Goal: Transaction & Acquisition: Purchase product/service

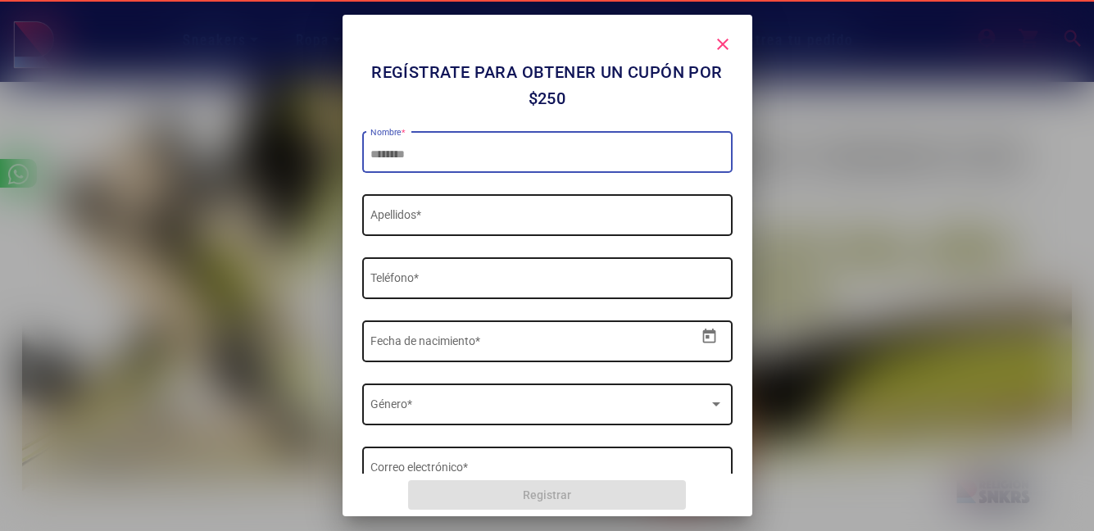
click at [723, 43] on mat-icon "close" at bounding box center [723, 44] width 20 height 20
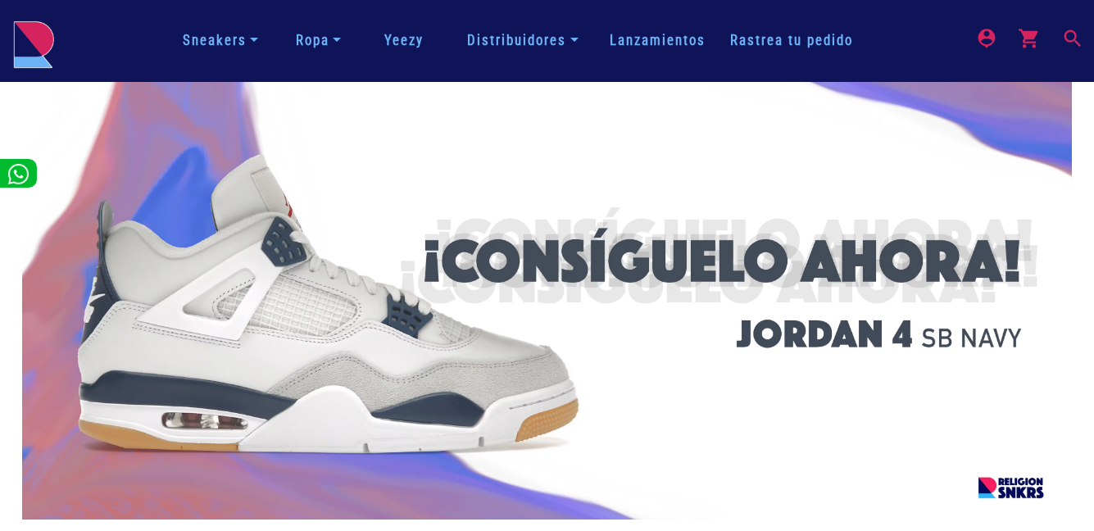
click at [1074, 39] on mat-icon "search" at bounding box center [1072, 37] width 20 height 20
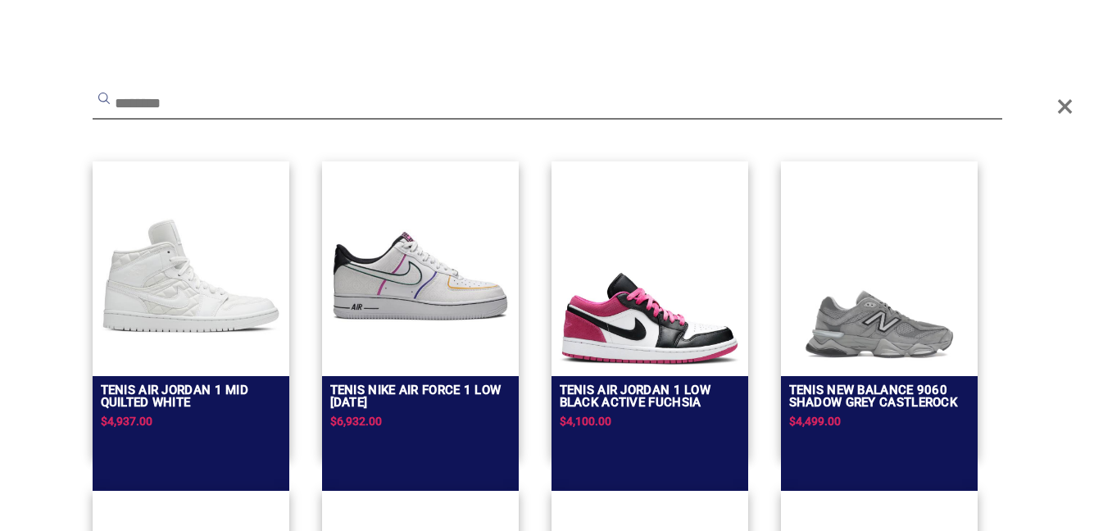
click at [132, 103] on input "text" at bounding box center [548, 105] width 910 height 30
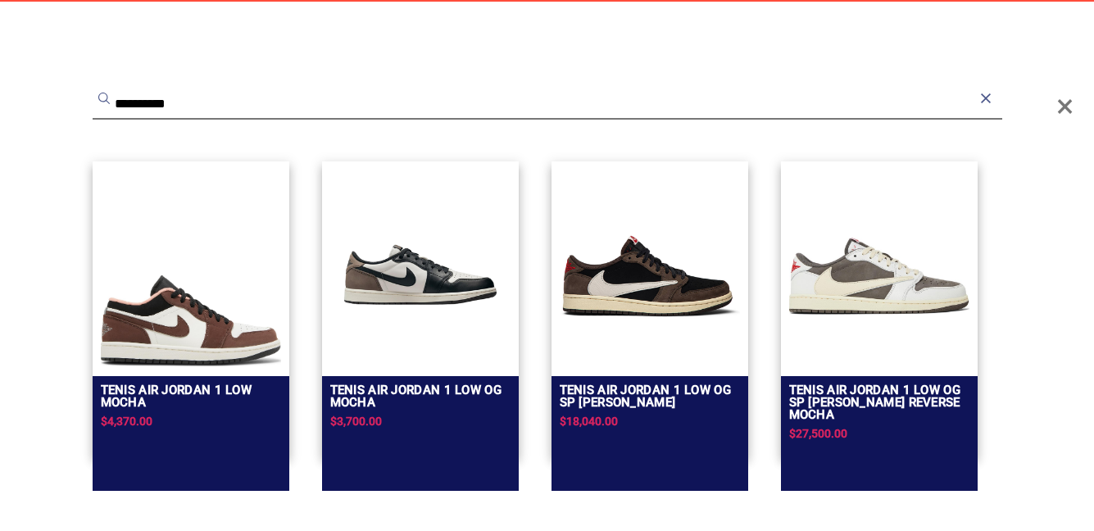
type input "*********"
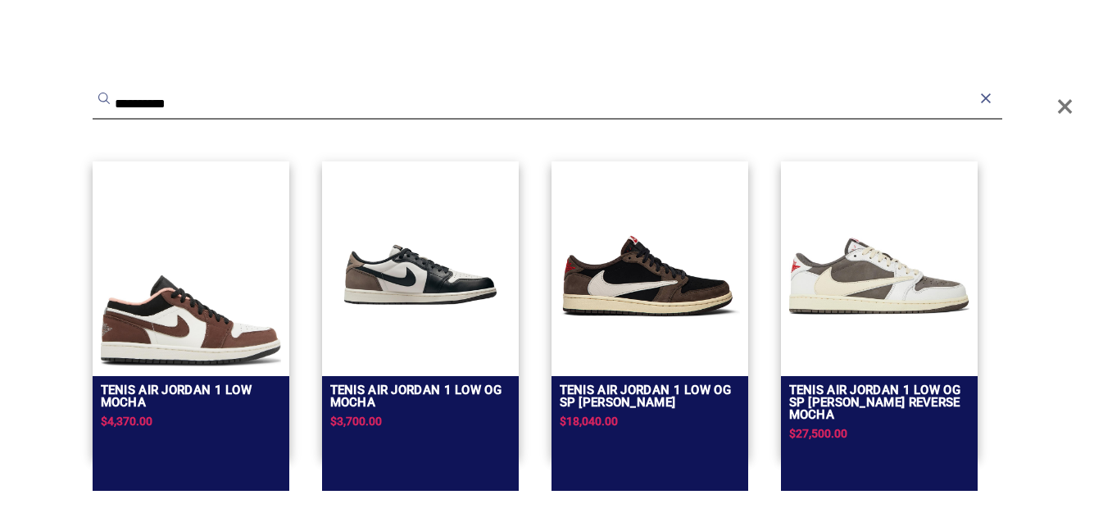
click at [489, 327] on img at bounding box center [420, 276] width 180 height 180
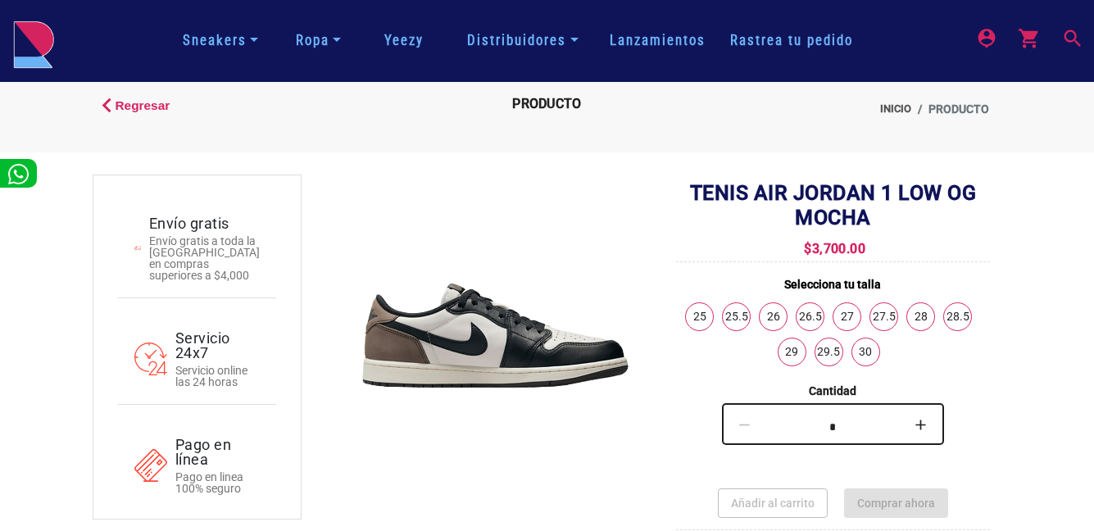
scroll to position [82, 0]
